Goal: Check status: Check status

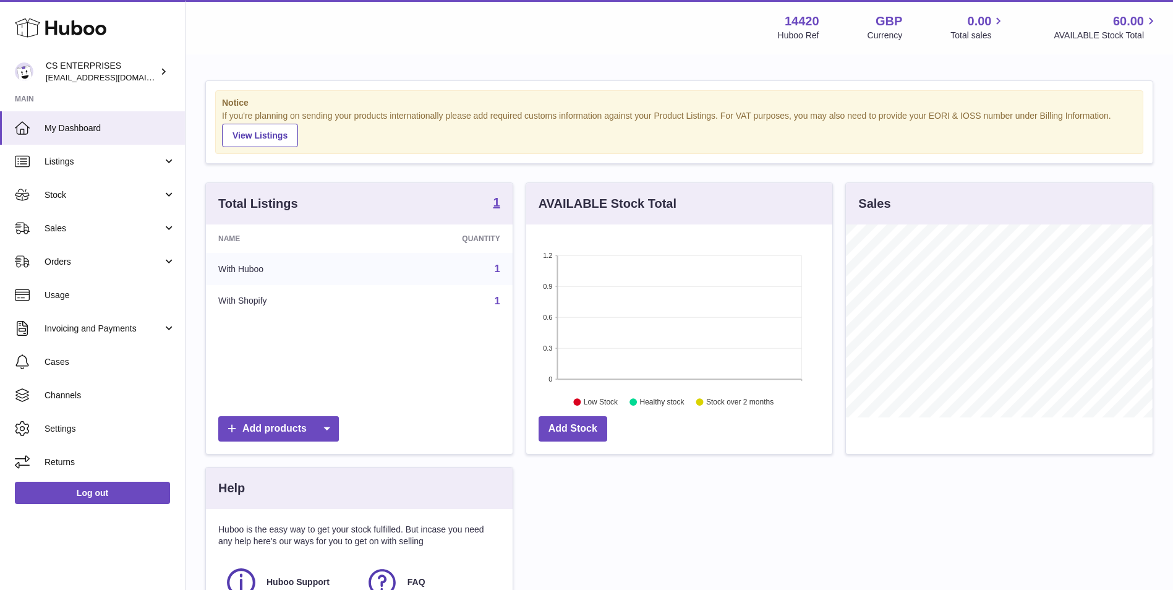
scroll to position [193, 306]
click at [66, 188] on link "Stock" at bounding box center [92, 194] width 185 height 33
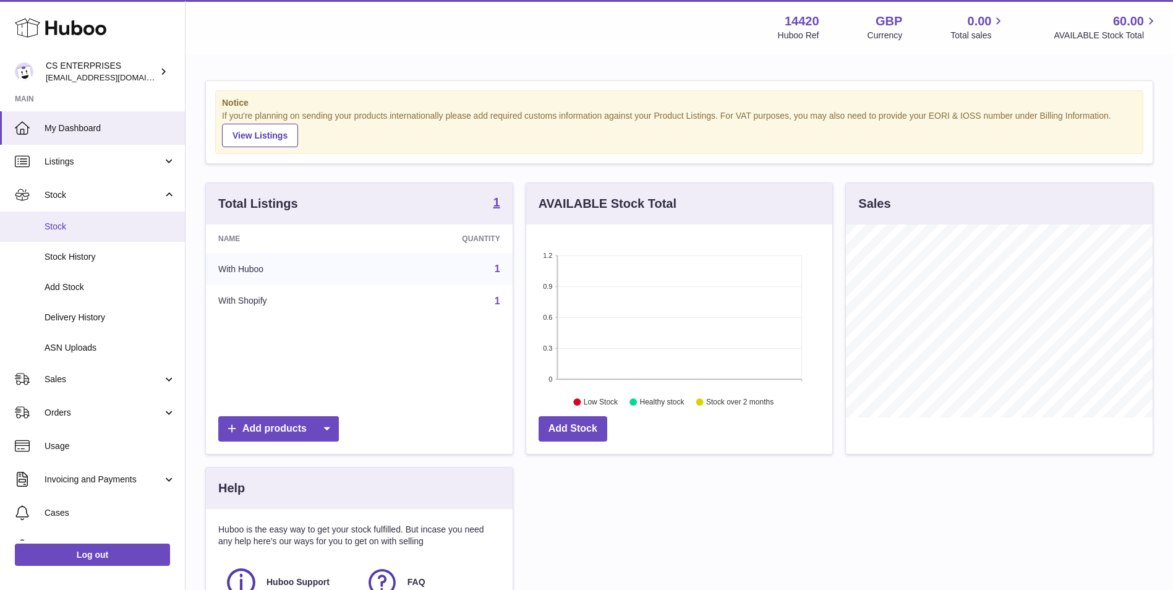
click at [71, 227] on span "Stock" at bounding box center [110, 227] width 131 height 12
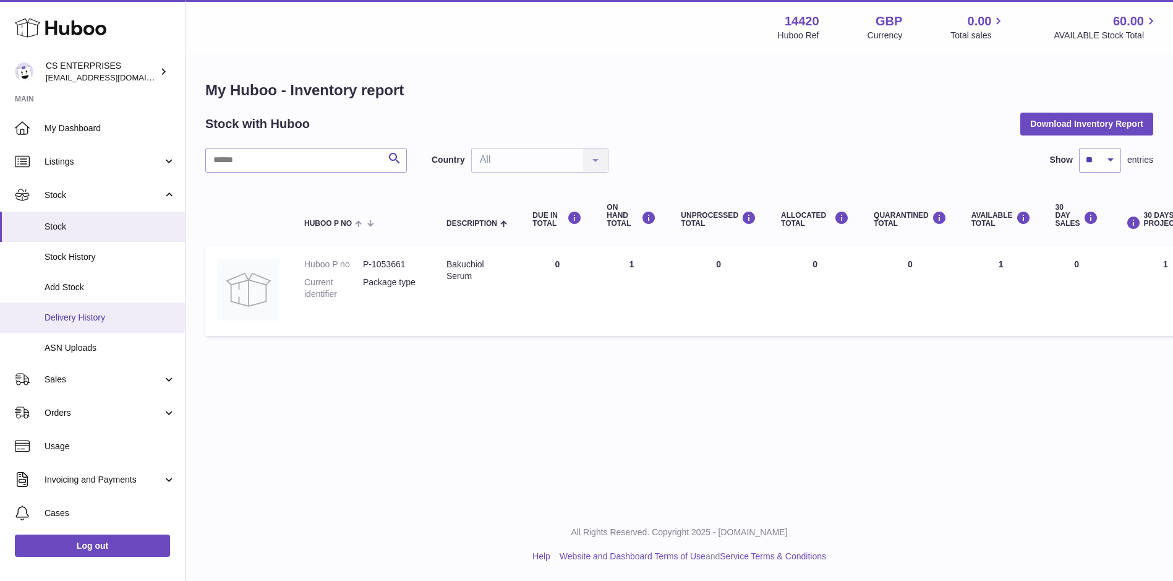
click at [103, 323] on span "Delivery History" at bounding box center [110, 318] width 131 height 12
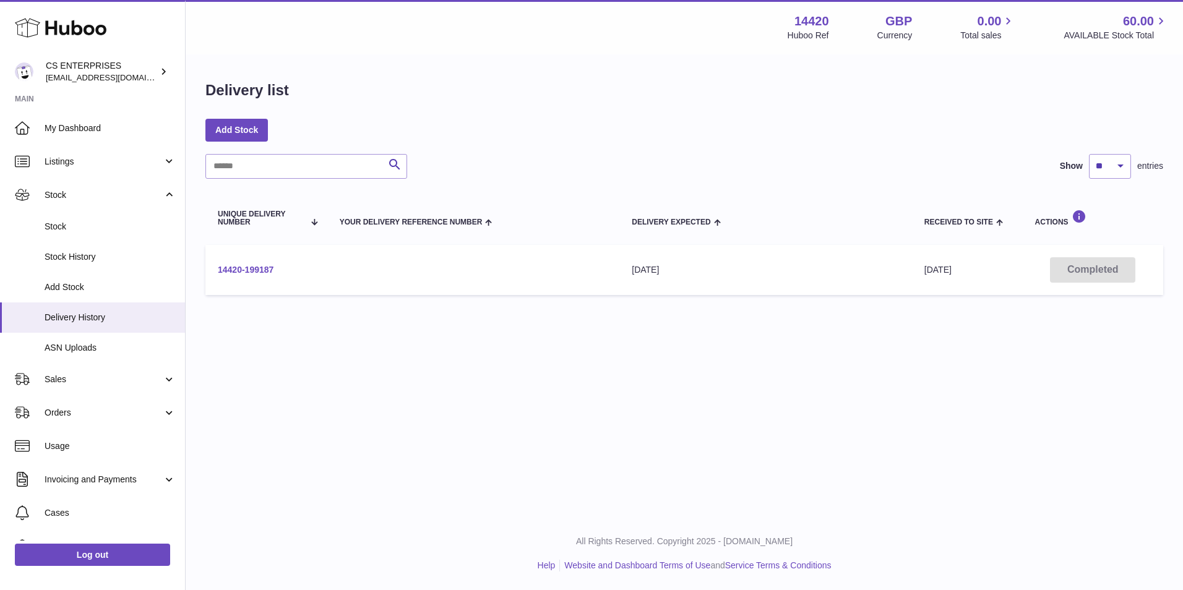
click at [259, 271] on link "14420-199187" at bounding box center [246, 270] width 56 height 10
